Goal: Transaction & Acquisition: Obtain resource

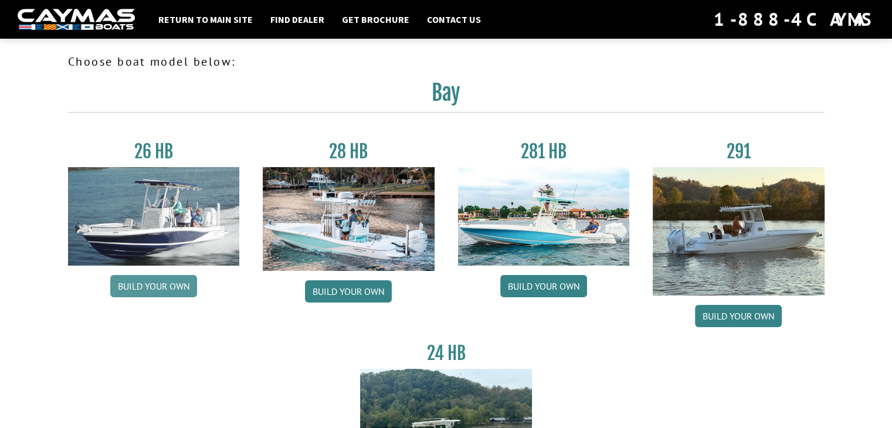
click at [170, 282] on link "Build your own" at bounding box center [153, 286] width 87 height 22
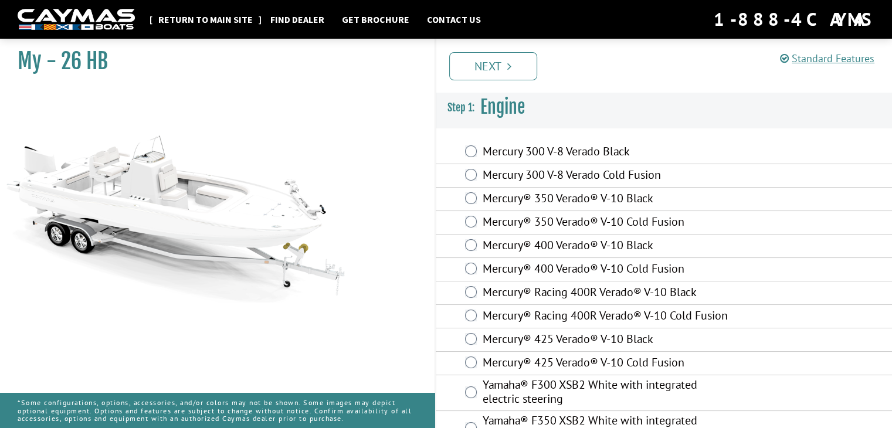
click at [199, 19] on link "Return to main site" at bounding box center [206, 19] width 106 height 15
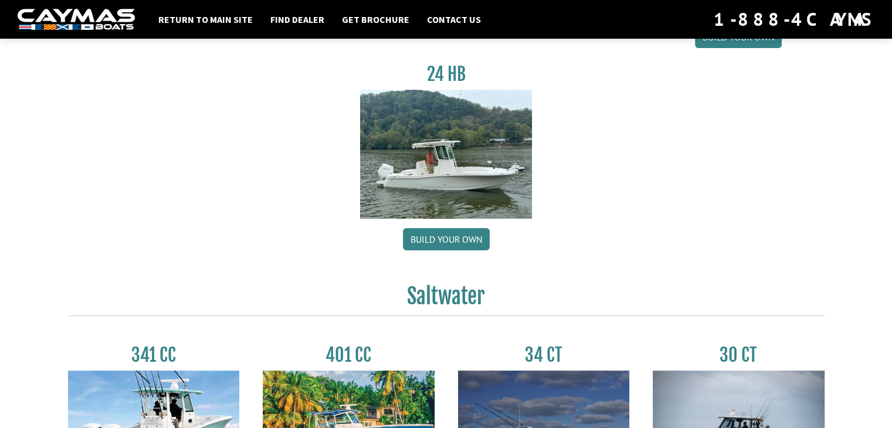
scroll to position [293, 0]
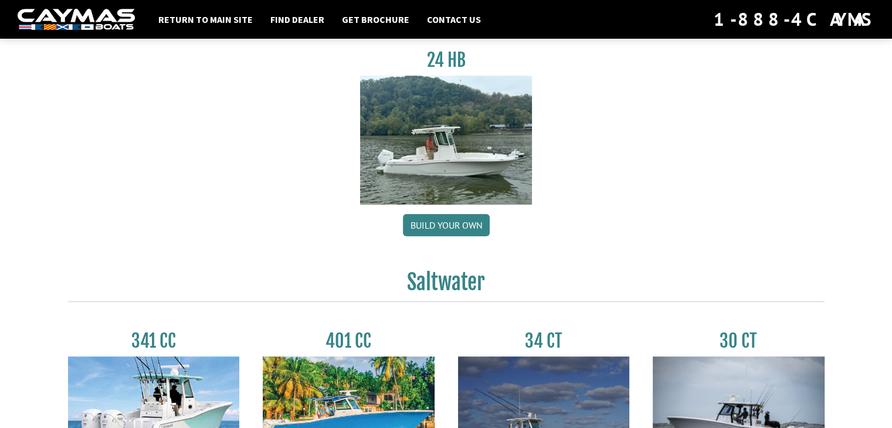
click at [444, 172] on img at bounding box center [446, 140] width 172 height 128
click at [441, 222] on link "Build your own" at bounding box center [446, 225] width 87 height 22
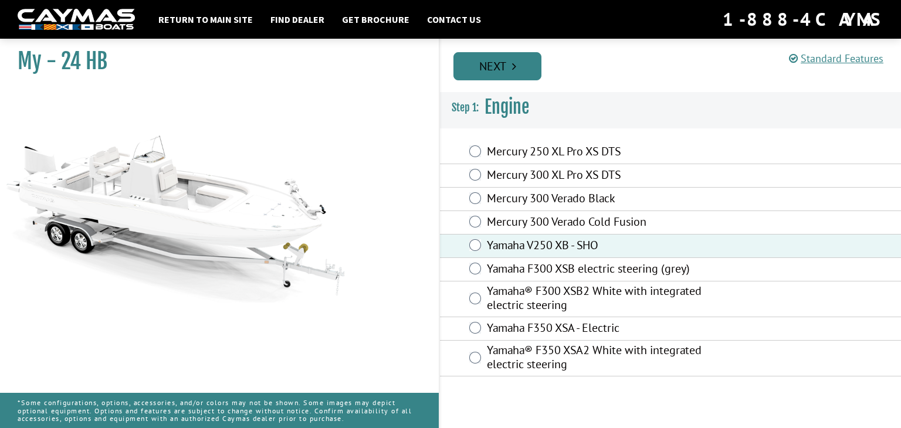
click at [510, 64] on link "Next" at bounding box center [498, 66] width 88 height 28
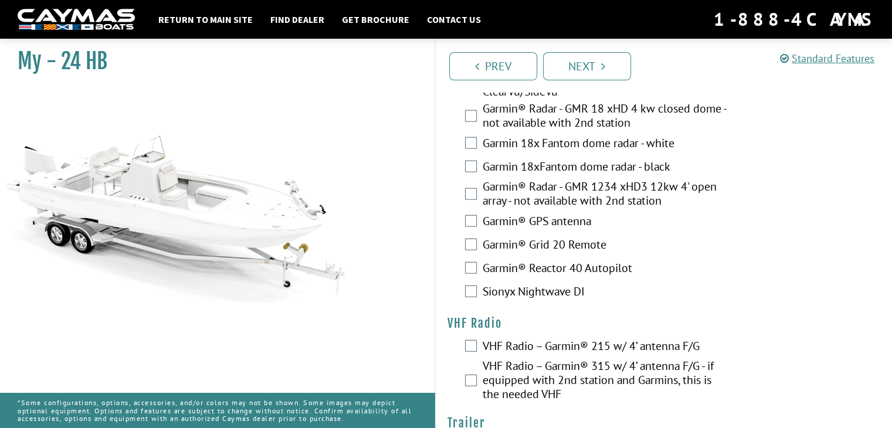
scroll to position [2699, 0]
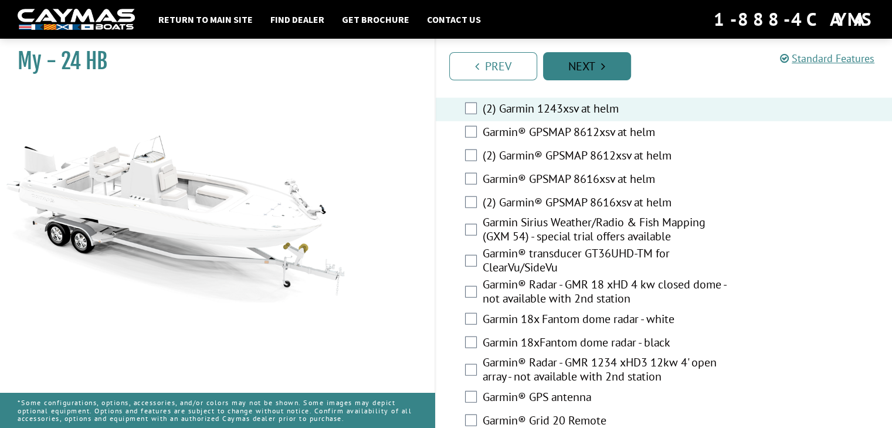
click at [574, 67] on link "Next" at bounding box center [587, 66] width 88 height 28
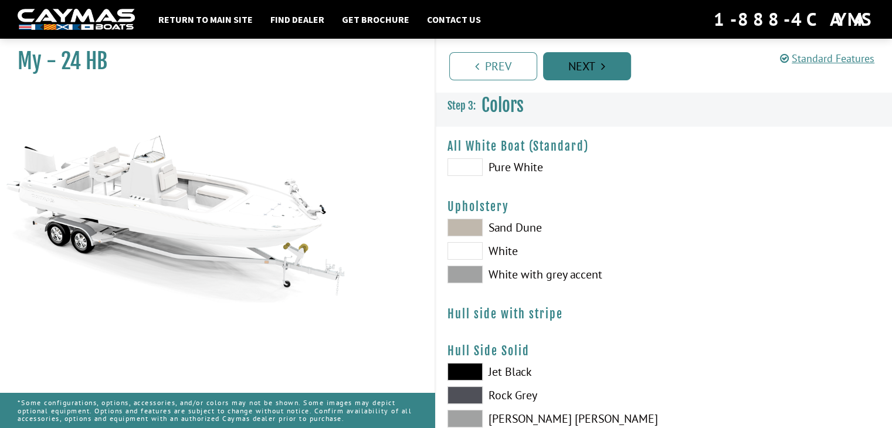
scroll to position [0, 0]
click at [466, 251] on span at bounding box center [465, 252] width 35 height 18
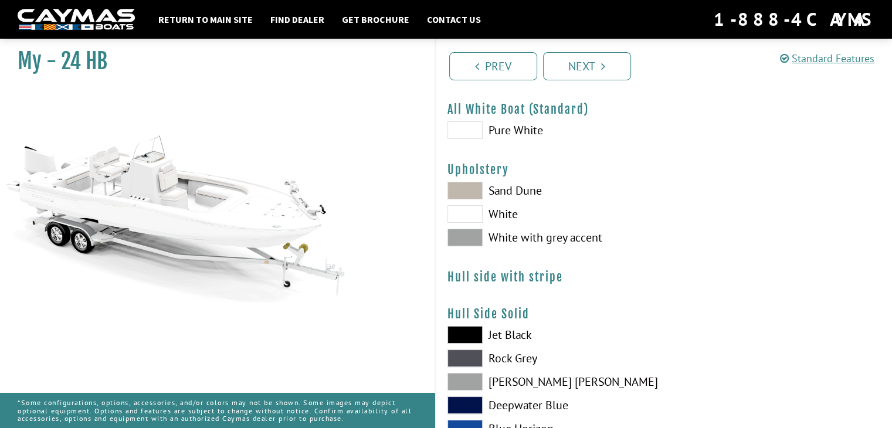
scroll to position [59, 0]
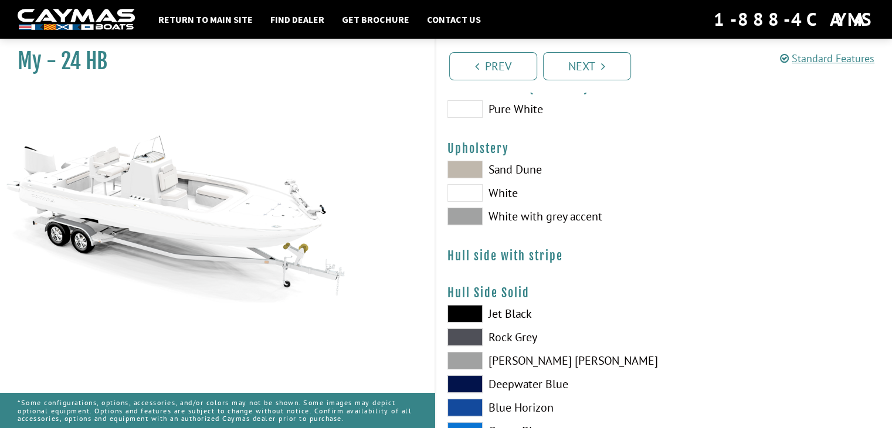
click at [468, 404] on span at bounding box center [465, 408] width 35 height 18
click at [476, 108] on span at bounding box center [465, 109] width 35 height 18
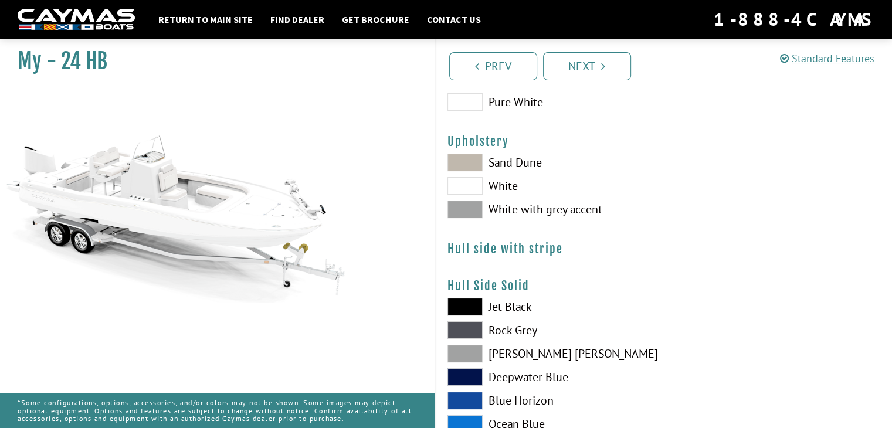
scroll to position [117, 0]
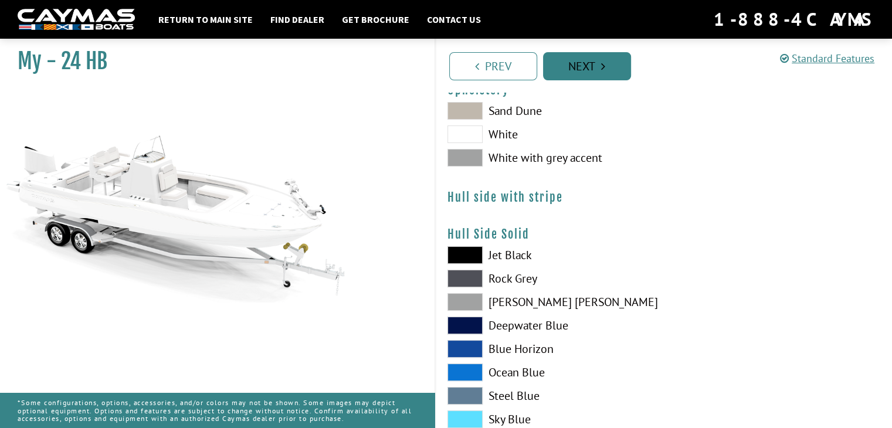
click at [595, 66] on link "Next" at bounding box center [587, 66] width 88 height 28
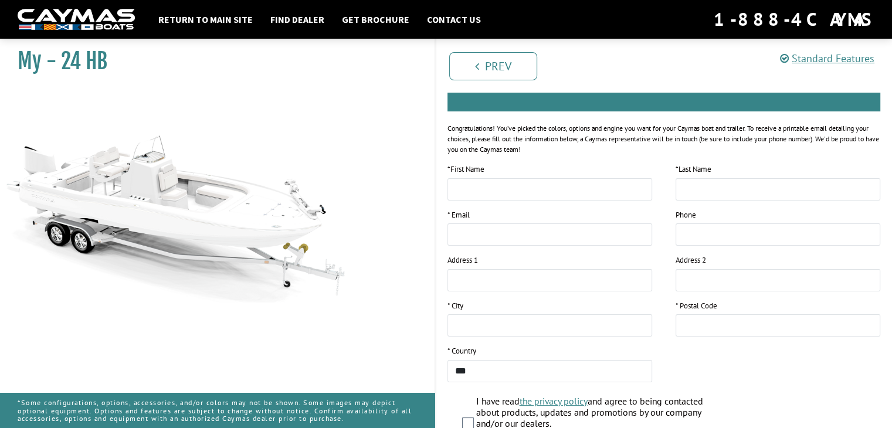
scroll to position [0, 0]
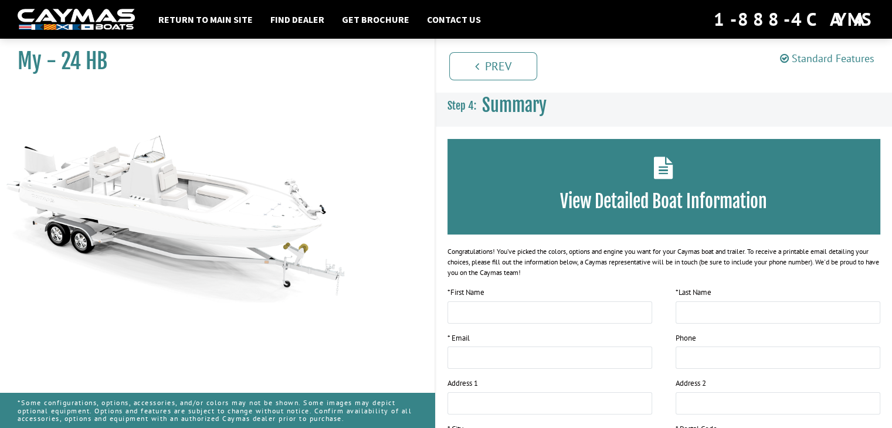
click at [820, 55] on link "Standard Features" at bounding box center [827, 58] width 94 height 13
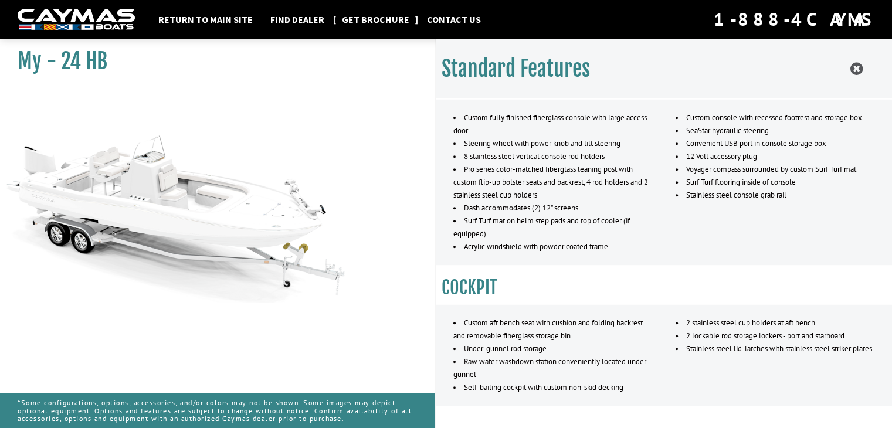
click at [380, 19] on link "Get Brochure" at bounding box center [375, 19] width 79 height 15
